Goal: Task Accomplishment & Management: Manage account settings

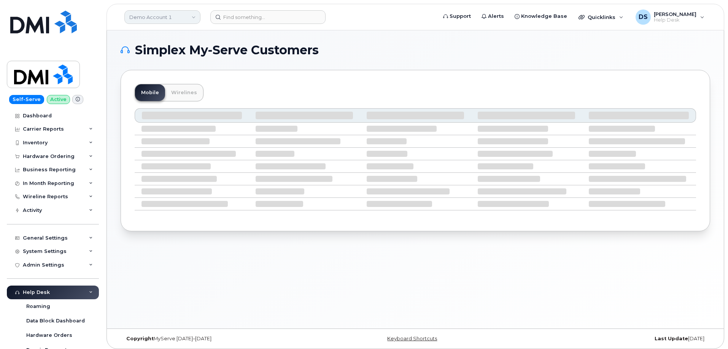
click at [168, 17] on link "Demo Account 1" at bounding box center [162, 17] width 76 height 14
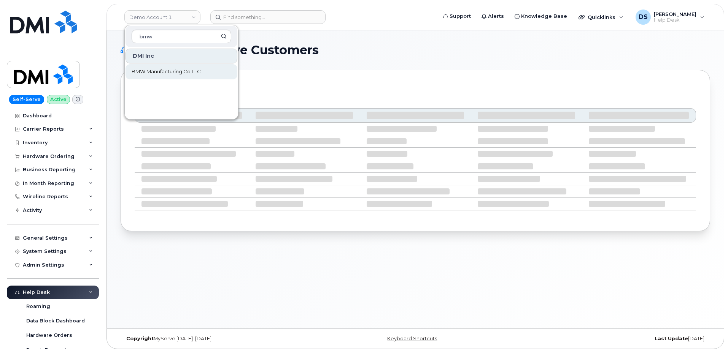
type input "bmw"
click at [175, 69] on span "BMW Manufacturing Co LLC" at bounding box center [166, 72] width 69 height 8
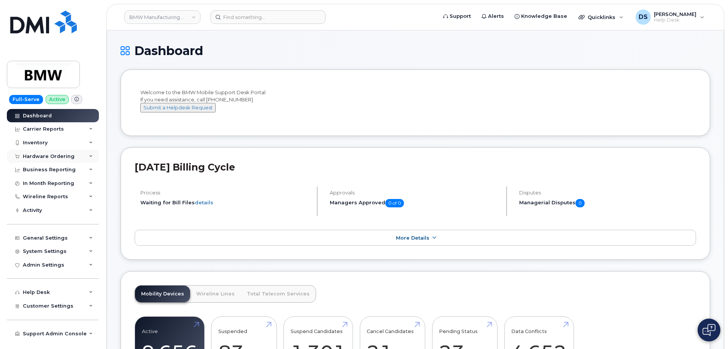
click at [93, 154] on div "Hardware Ordering" at bounding box center [53, 157] width 92 height 14
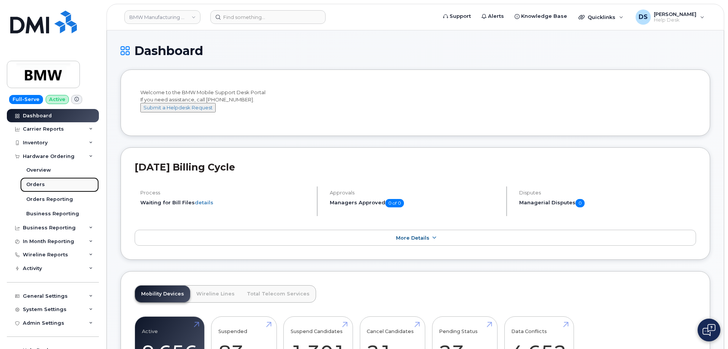
click at [41, 183] on div "Orders" at bounding box center [35, 184] width 19 height 7
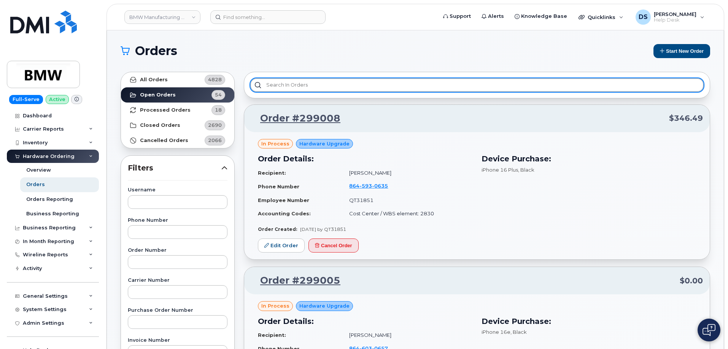
click at [303, 81] on input "text" at bounding box center [476, 85] width 453 height 14
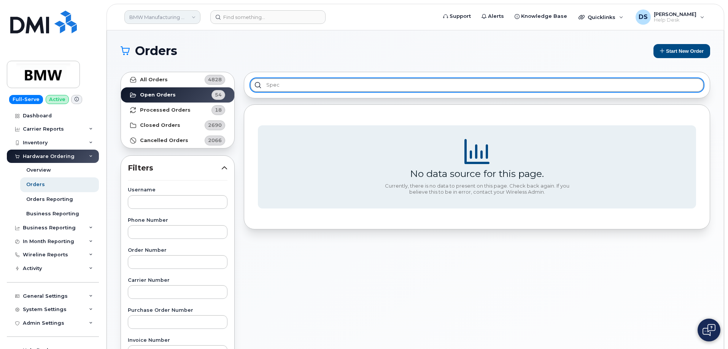
type input "spec"
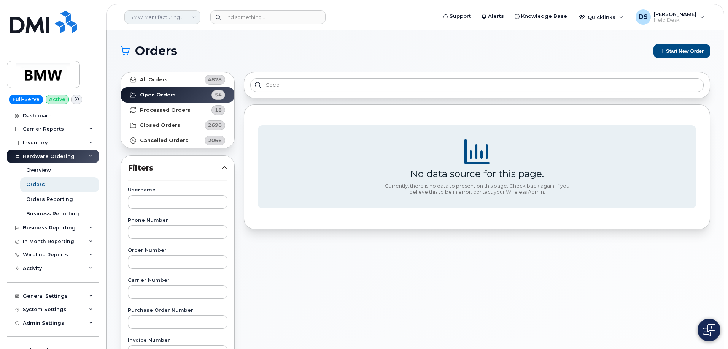
click at [193, 16] on link "BMW Manufacturing Co LLC" at bounding box center [162, 17] width 76 height 14
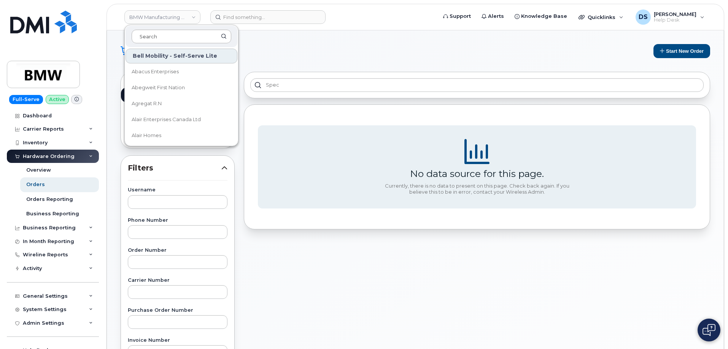
click at [163, 38] on input at bounding box center [182, 37] width 100 height 14
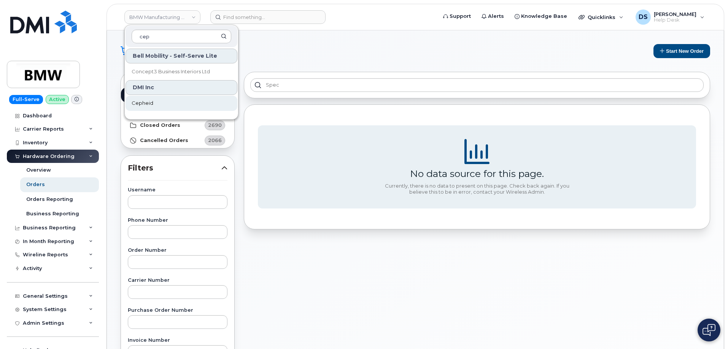
type input "cep"
click at [157, 99] on link "Cepheid" at bounding box center [181, 103] width 112 height 15
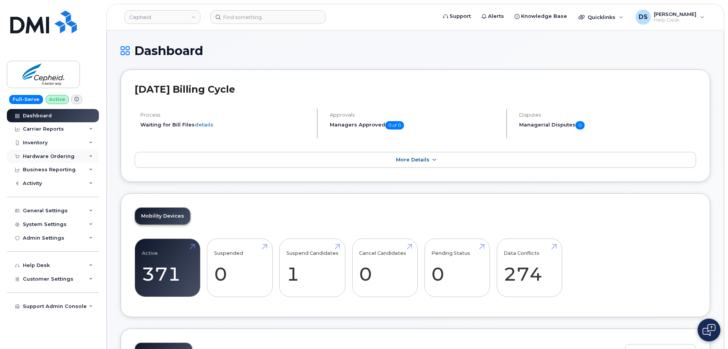
click at [93, 156] on div "Hardware Ordering" at bounding box center [53, 157] width 92 height 14
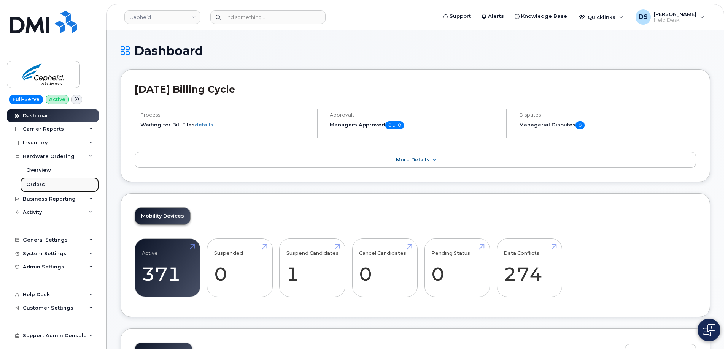
click at [41, 183] on div "Orders" at bounding box center [35, 184] width 19 height 7
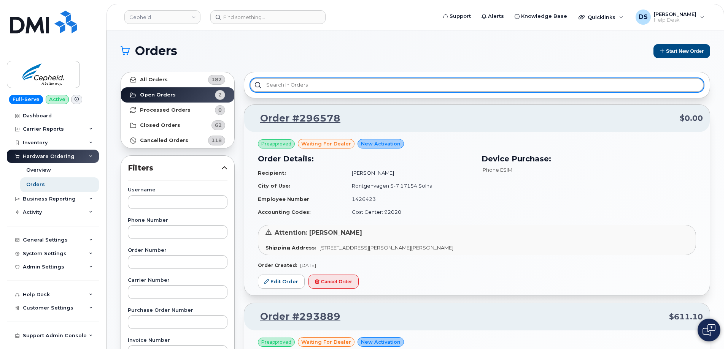
click at [327, 80] on input "text" at bounding box center [476, 85] width 453 height 14
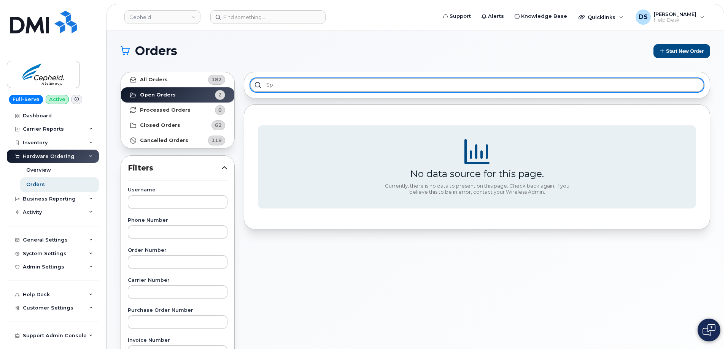
type input "s"
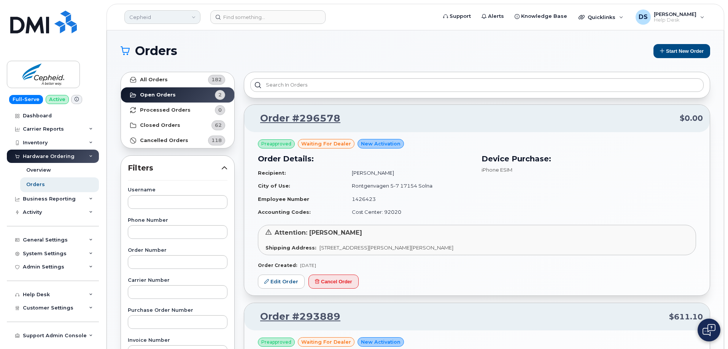
click at [193, 16] on link "Cepheid" at bounding box center [162, 17] width 76 height 14
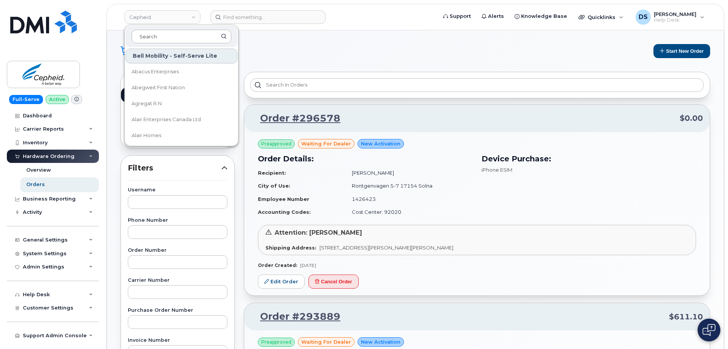
click at [156, 33] on input at bounding box center [182, 37] width 100 height 14
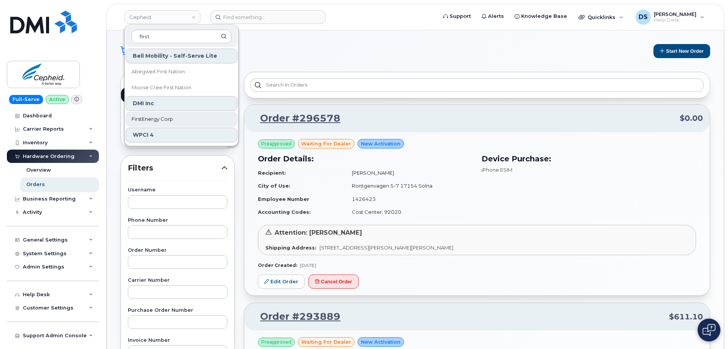
type input "first"
click at [157, 122] on span "FirstEnergy Corp" at bounding box center [152, 120] width 41 height 8
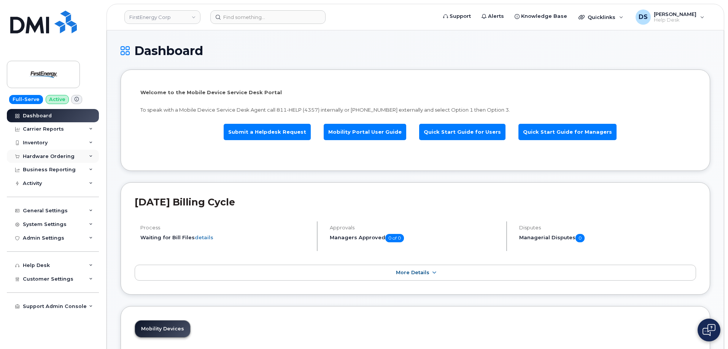
click at [91, 155] on icon at bounding box center [91, 157] width 4 height 4
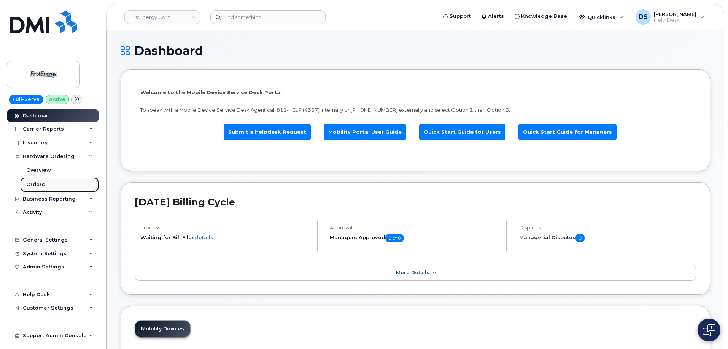
click at [44, 182] on link "Orders" at bounding box center [59, 185] width 79 height 14
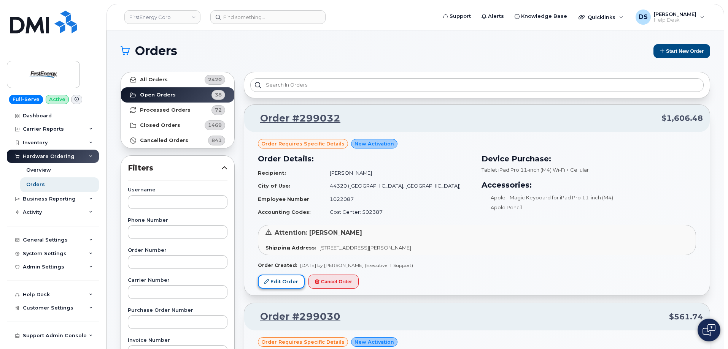
click at [286, 280] on link "Edit Order" at bounding box center [281, 282] width 47 height 14
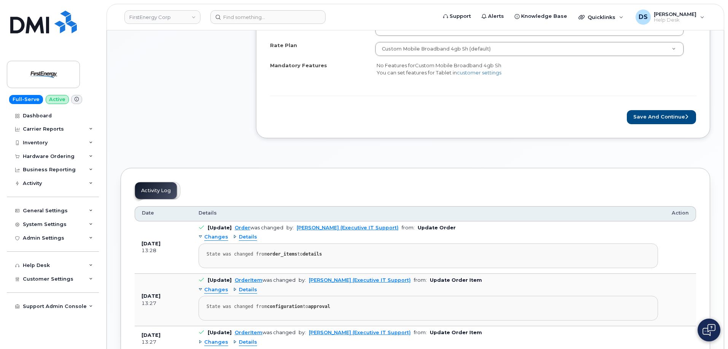
scroll to position [266, 0]
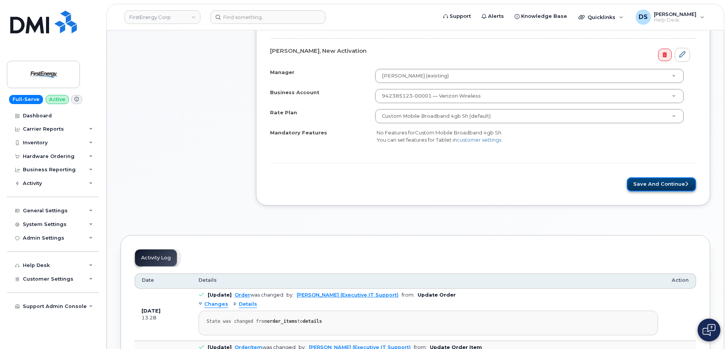
click at [653, 182] on button "Save and Continue" at bounding box center [660, 185] width 69 height 14
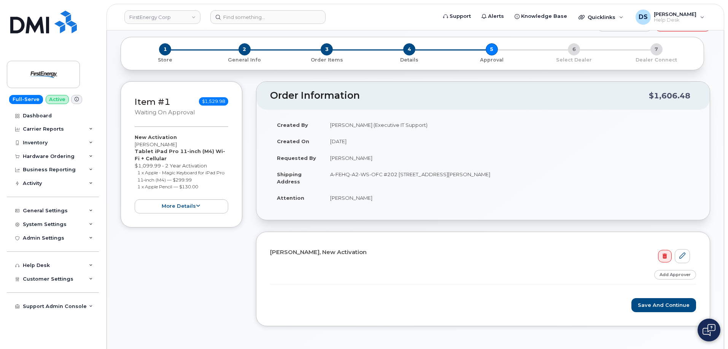
scroll to position [76, 0]
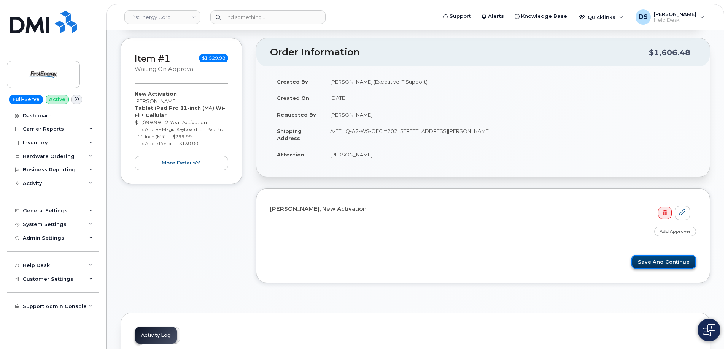
click at [652, 263] on button "Save and Continue" at bounding box center [663, 262] width 65 height 14
click at [91, 157] on icon at bounding box center [91, 157] width 4 height 4
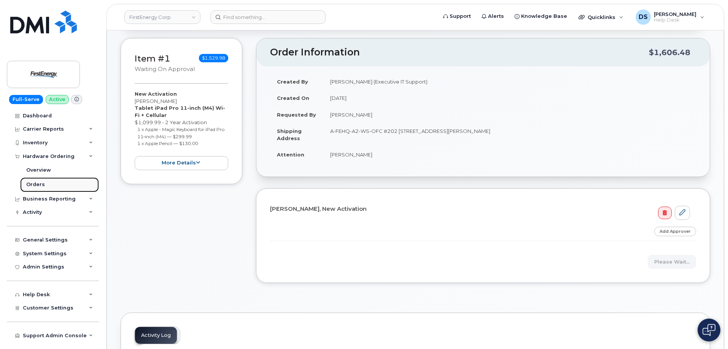
click at [31, 186] on div "Orders" at bounding box center [35, 184] width 19 height 7
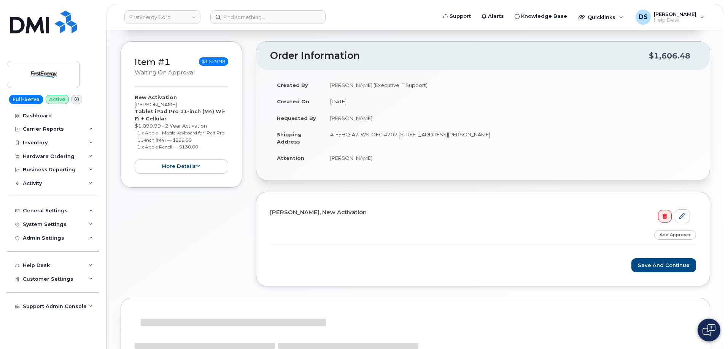
scroll to position [179, 0]
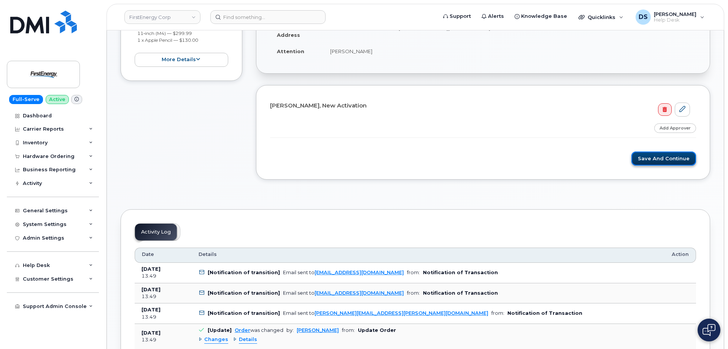
click at [652, 158] on button "Save and Continue" at bounding box center [663, 159] width 65 height 14
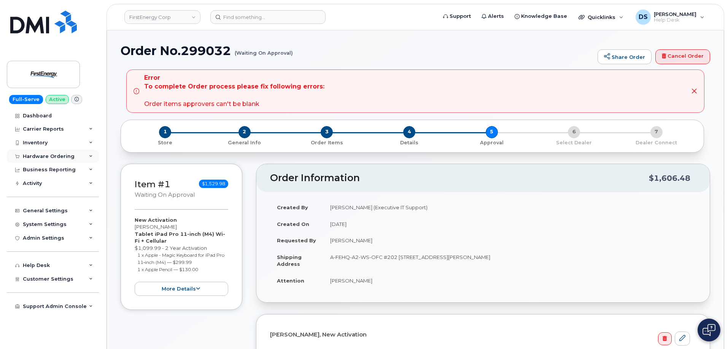
click at [90, 157] on icon at bounding box center [91, 157] width 4 height 4
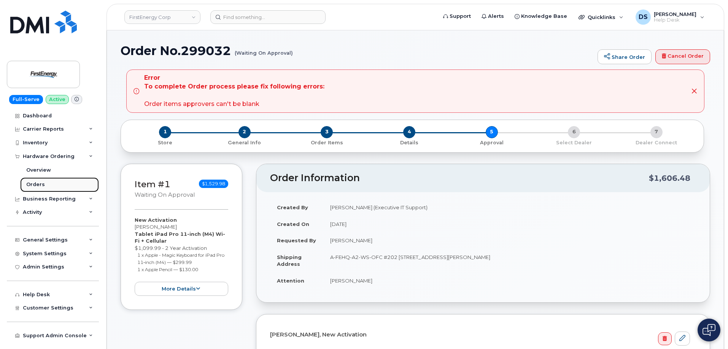
click at [41, 184] on div "Orders" at bounding box center [35, 184] width 19 height 7
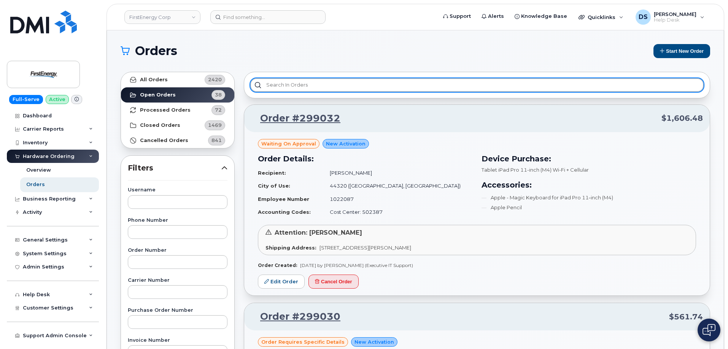
click at [302, 84] on input "text" at bounding box center [476, 85] width 453 height 14
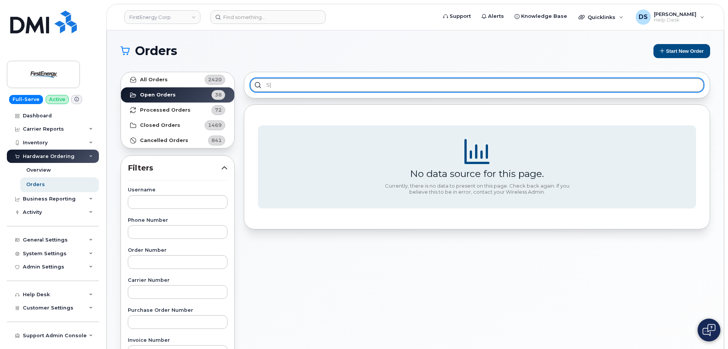
type input "s"
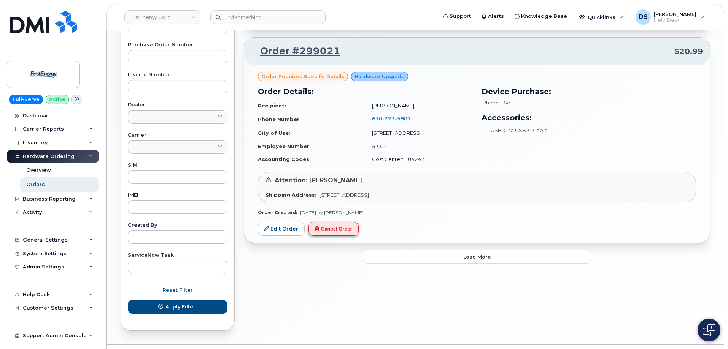
scroll to position [285, 0]
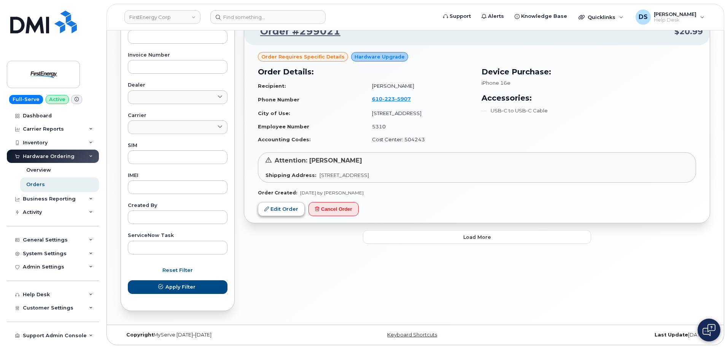
type input "spe"
click at [291, 209] on link "Edit Order" at bounding box center [281, 209] width 47 height 14
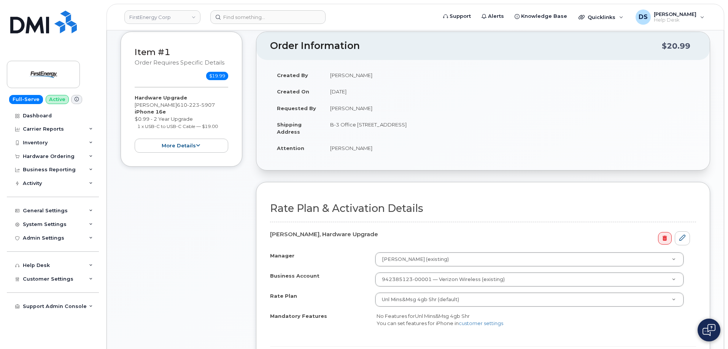
scroll to position [190, 0]
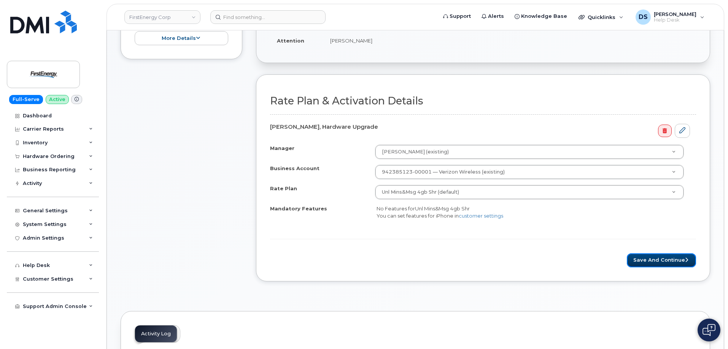
click at [661, 259] on button "Save and Continue" at bounding box center [660, 261] width 69 height 14
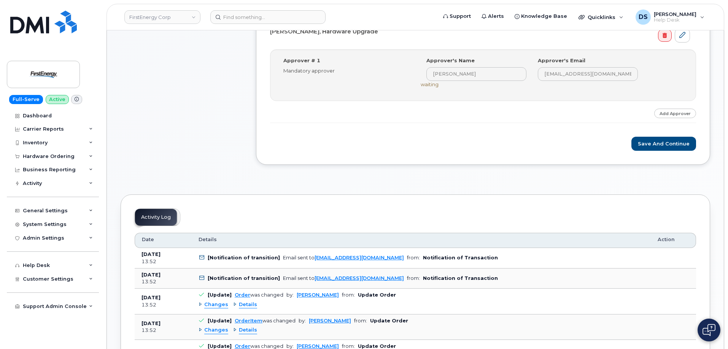
scroll to position [266, 0]
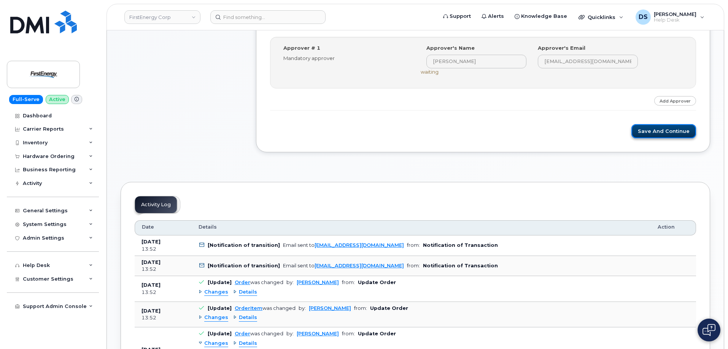
click at [663, 134] on button "Save and Continue" at bounding box center [663, 131] width 65 height 14
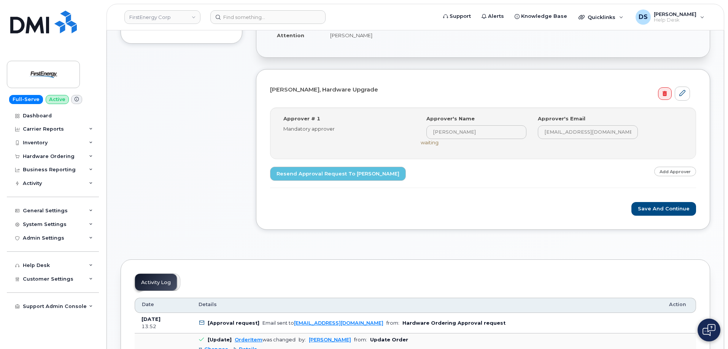
scroll to position [228, 0]
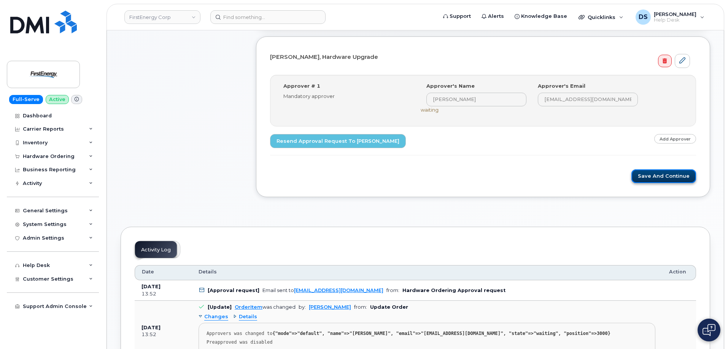
click at [678, 175] on button "Save and Continue" at bounding box center [663, 177] width 65 height 14
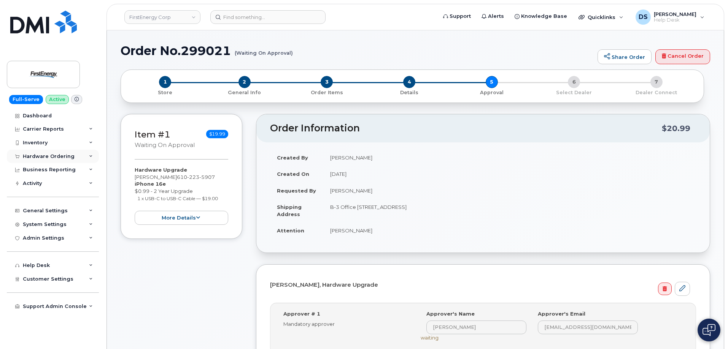
click at [91, 155] on icon at bounding box center [91, 157] width 4 height 4
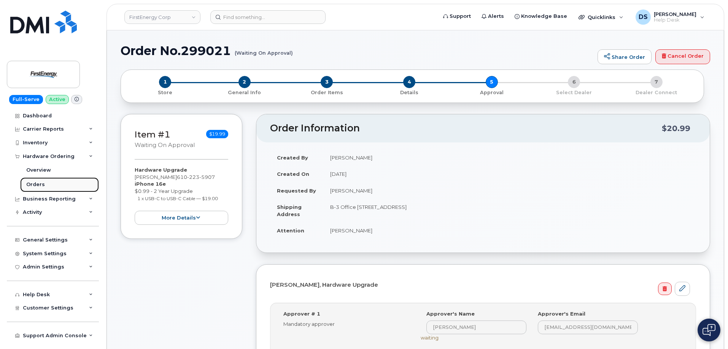
click at [45, 186] on link "Orders" at bounding box center [59, 185] width 79 height 14
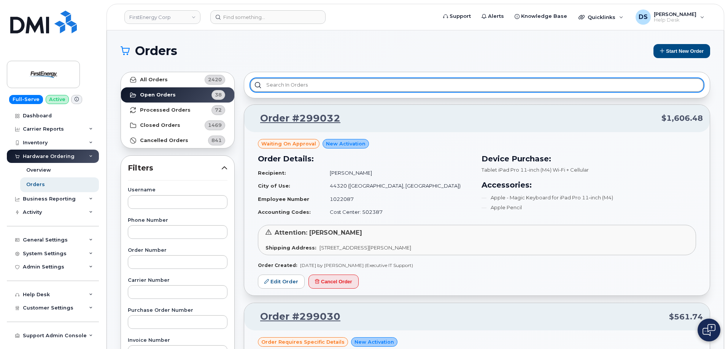
drag, startPoint x: 344, startPoint y: 84, endPoint x: 348, endPoint y: 83, distance: 3.9
click at [346, 84] on input "text" at bounding box center [476, 85] width 453 height 14
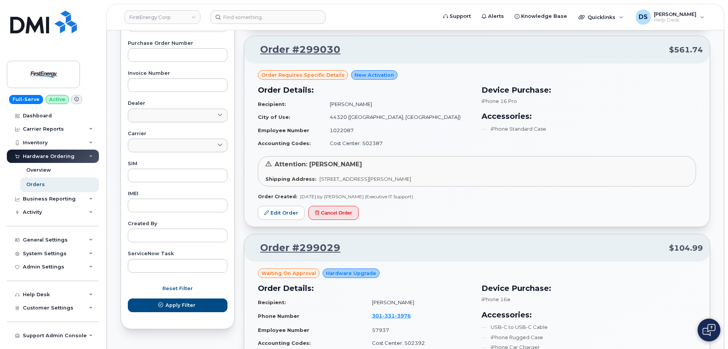
scroll to position [304, 0]
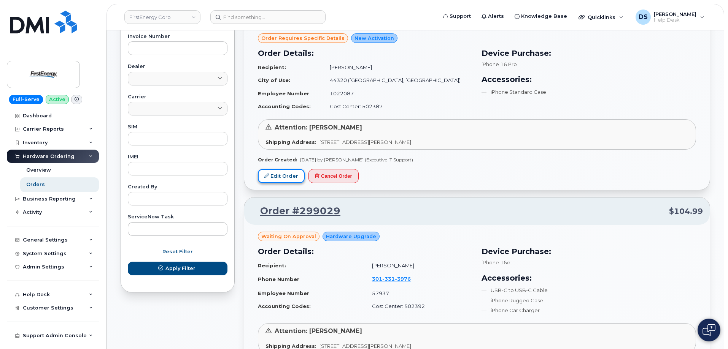
click at [291, 176] on link "Edit Order" at bounding box center [281, 176] width 47 height 14
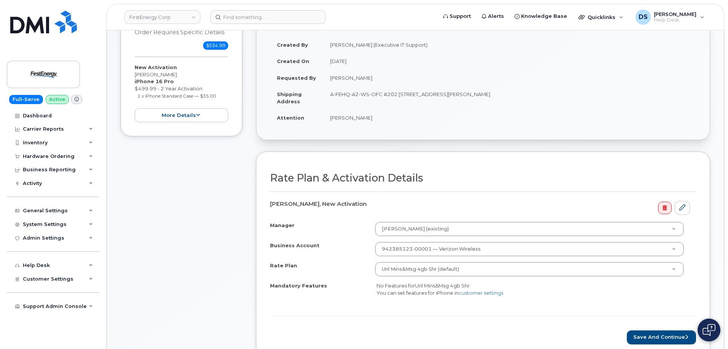
scroll to position [228, 0]
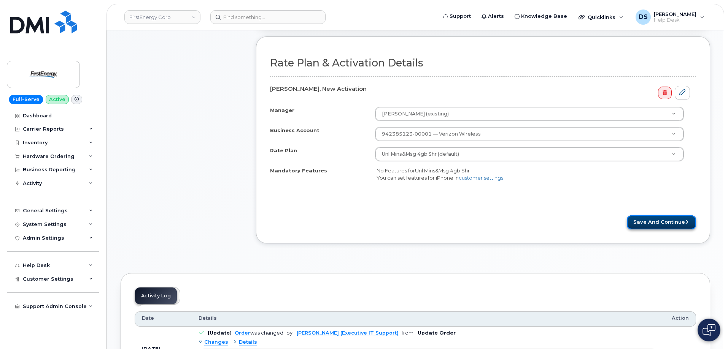
click at [645, 220] on button "Save and Continue" at bounding box center [660, 223] width 69 height 14
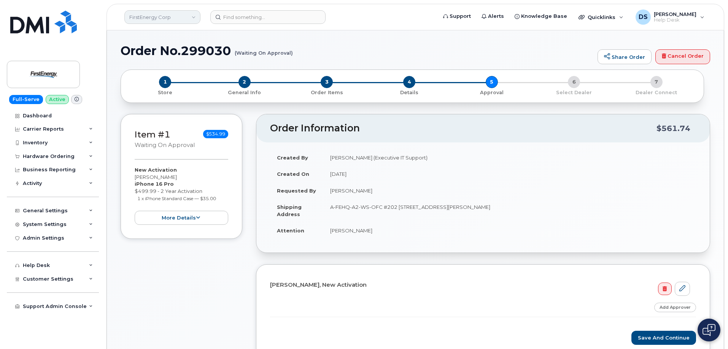
click at [195, 17] on link "FirstEnergy Corp" at bounding box center [162, 17] width 76 height 14
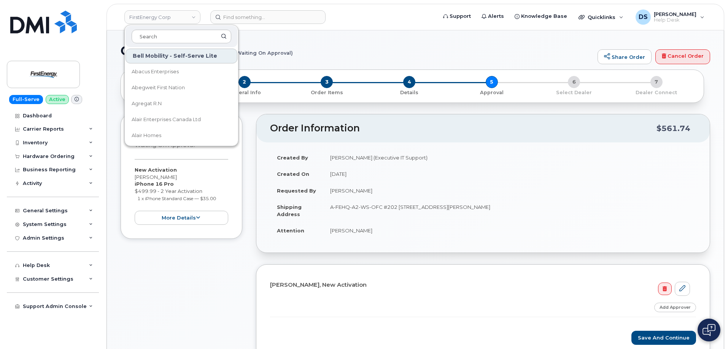
drag, startPoint x: 165, startPoint y: 34, endPoint x: 190, endPoint y: 63, distance: 37.8
click at [169, 40] on input at bounding box center [182, 37] width 100 height 14
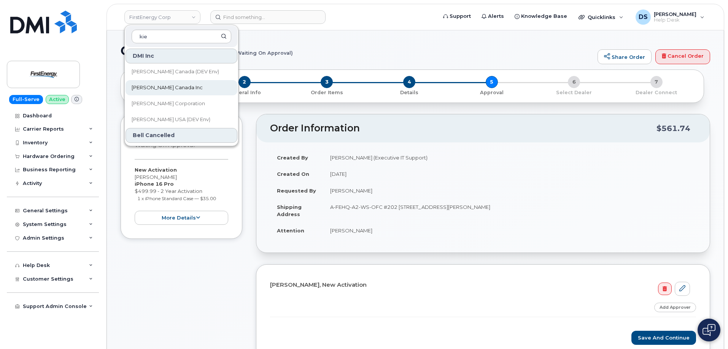
type input "kie"
click at [173, 87] on span "Kiewit Canada Inc" at bounding box center [167, 88] width 71 height 8
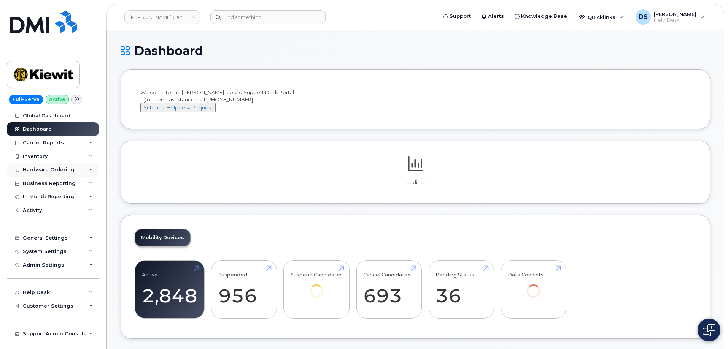
click at [92, 168] on icon at bounding box center [91, 170] width 4 height 4
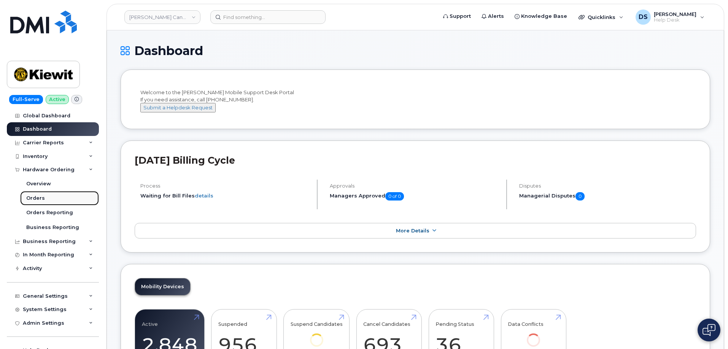
click at [36, 197] on div "Orders" at bounding box center [35, 198] width 19 height 7
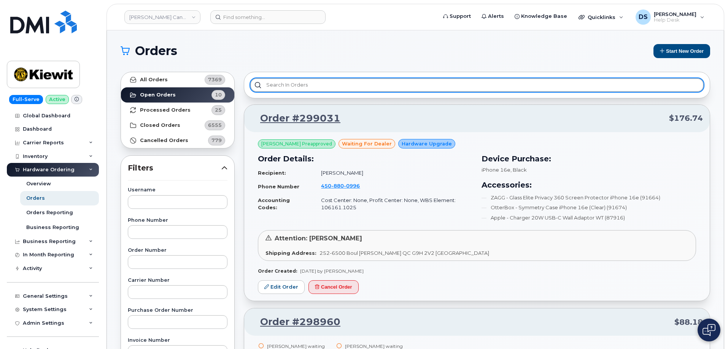
click at [314, 83] on input "text" at bounding box center [476, 85] width 453 height 14
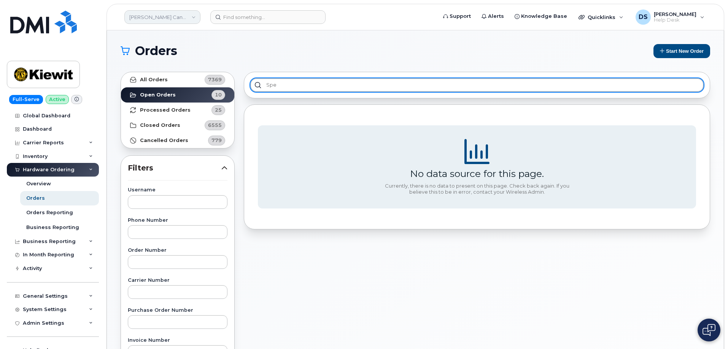
type input "spe"
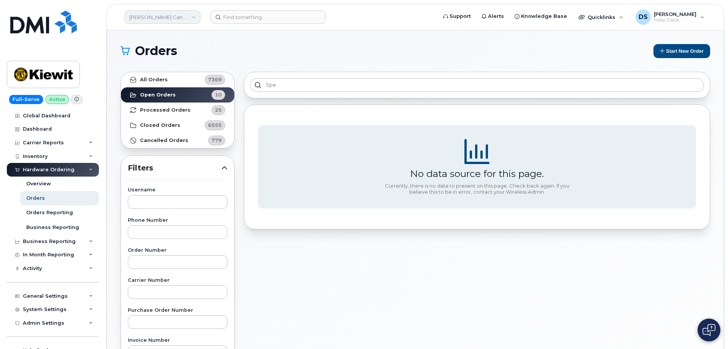
click at [195, 16] on link "Kiewit Canada Inc" at bounding box center [162, 17] width 76 height 14
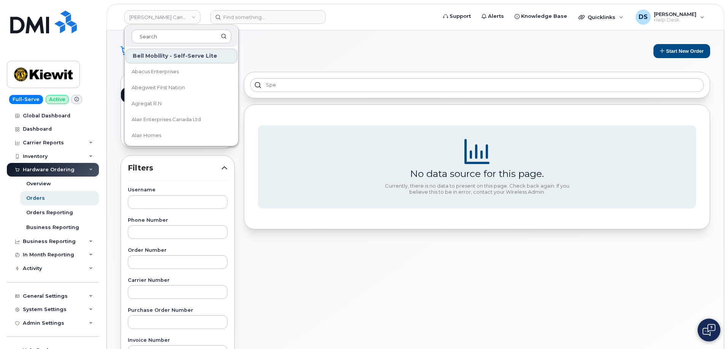
drag, startPoint x: 163, startPoint y: 35, endPoint x: 205, endPoint y: 50, distance: 44.2
click at [172, 36] on input at bounding box center [182, 37] width 100 height 14
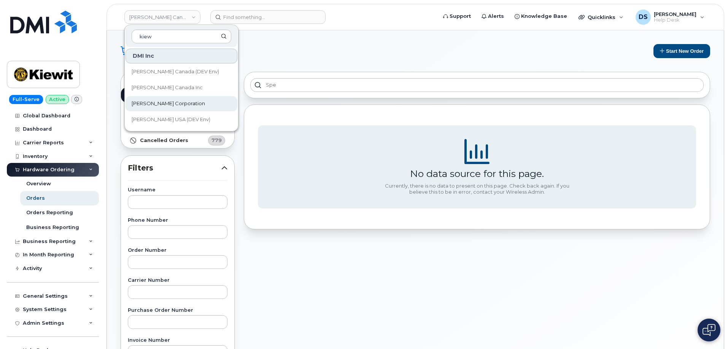
type input "kiew"
click at [163, 104] on span "Kiewit Corporation" at bounding box center [168, 104] width 73 height 8
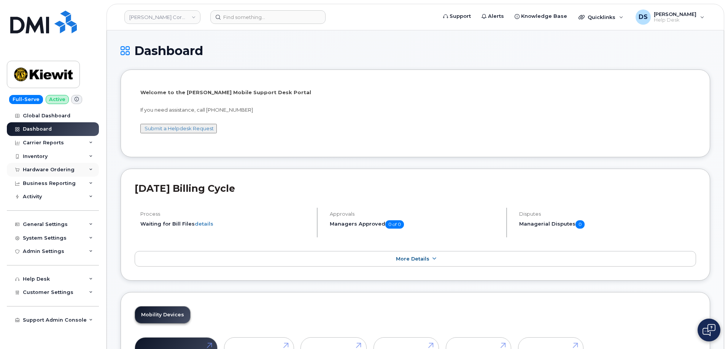
click at [94, 168] on div "Hardware Ordering" at bounding box center [53, 170] width 92 height 14
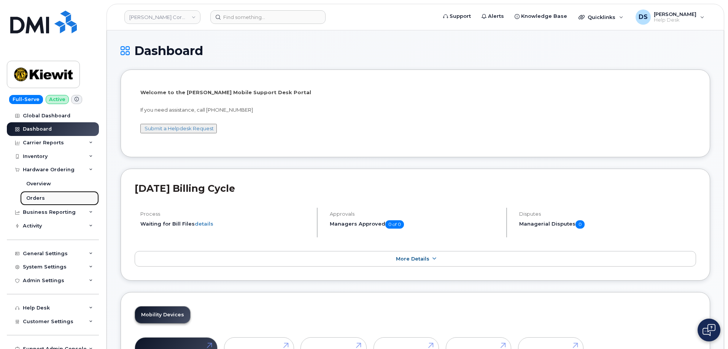
click at [43, 197] on div "Orders" at bounding box center [35, 198] width 19 height 7
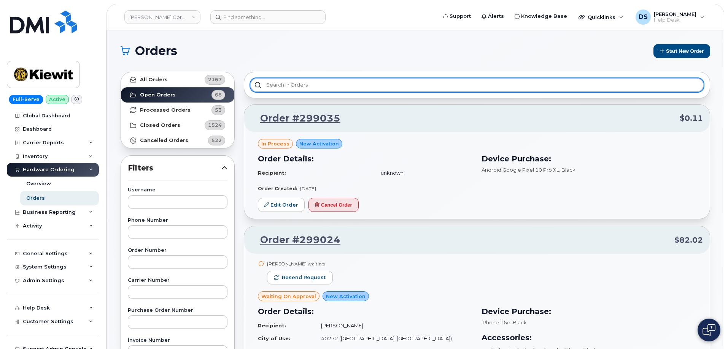
click at [297, 81] on input "text" at bounding box center [476, 85] width 453 height 14
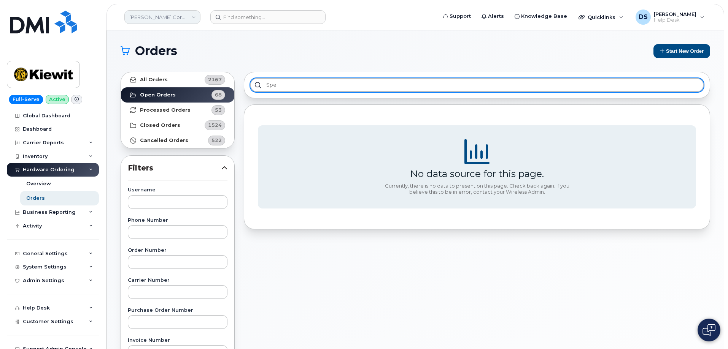
type input "spe"
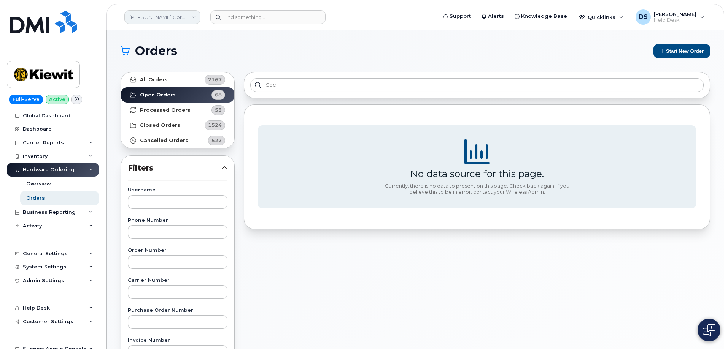
click at [195, 17] on link "Kiewit Corporation" at bounding box center [162, 17] width 76 height 14
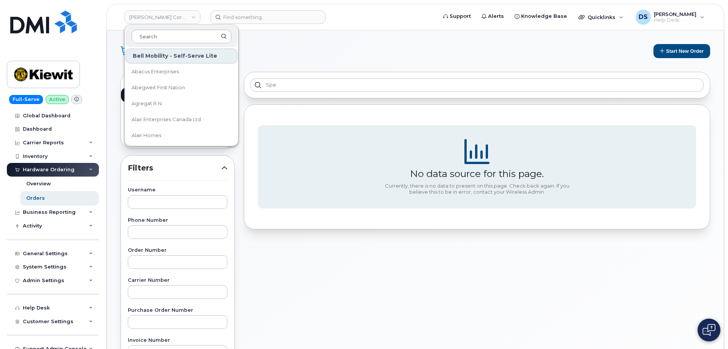
click at [170, 36] on input at bounding box center [182, 37] width 100 height 14
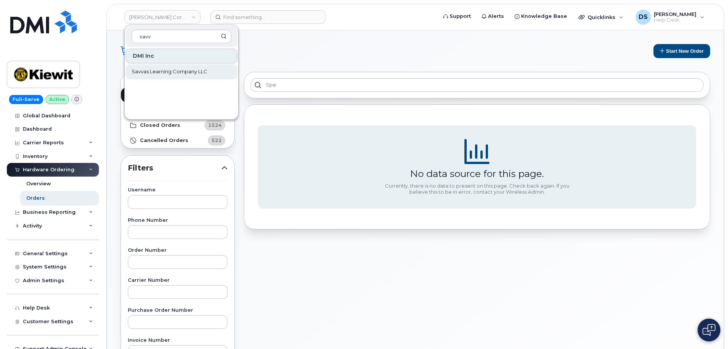
type input "savv"
click at [177, 72] on span "Savvas Learning Company LLC" at bounding box center [170, 72] width 76 height 8
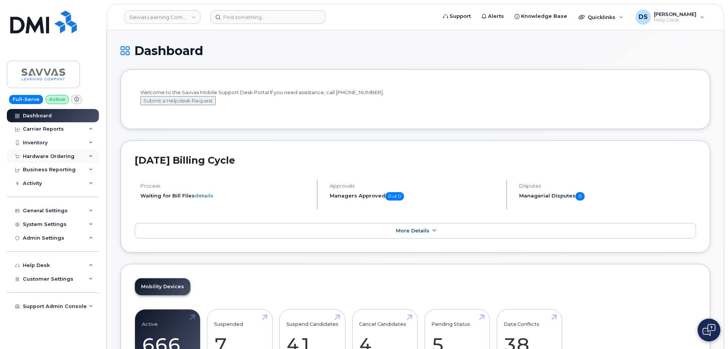
click at [90, 156] on icon at bounding box center [91, 157] width 4 height 4
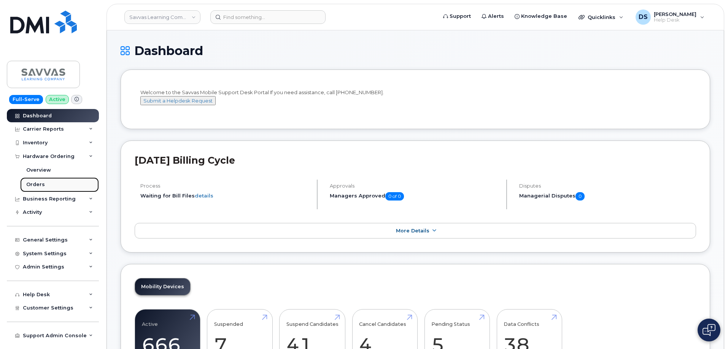
click at [44, 184] on link "Orders" at bounding box center [59, 185] width 79 height 14
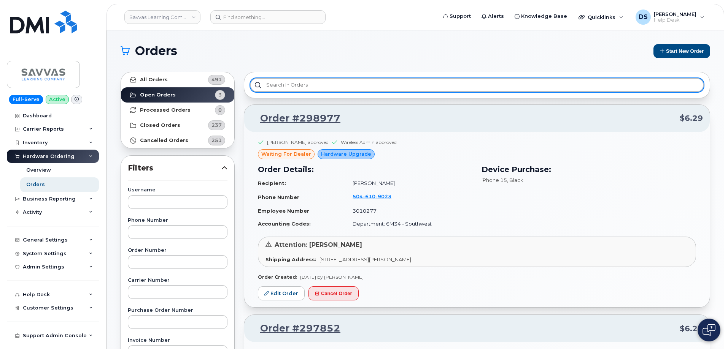
click at [285, 82] on input "text" at bounding box center [476, 85] width 453 height 14
type input "spe"
